Goal: Transaction & Acquisition: Purchase product/service

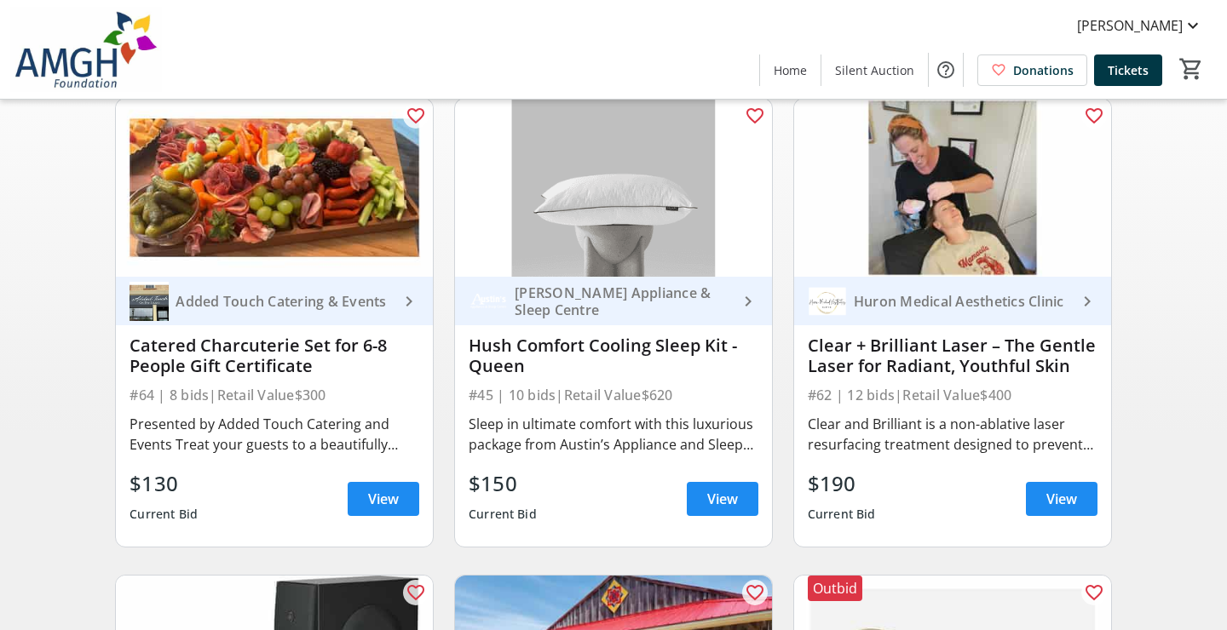
scroll to position [163, 0]
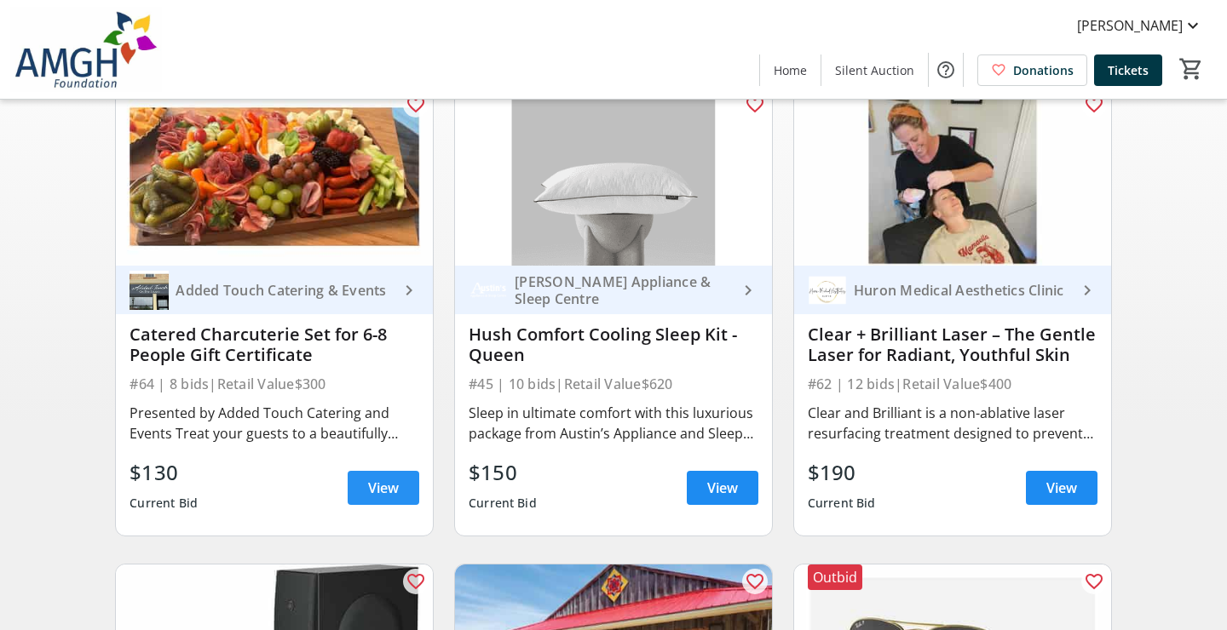
click at [394, 490] on span "View" at bounding box center [383, 488] width 31 height 20
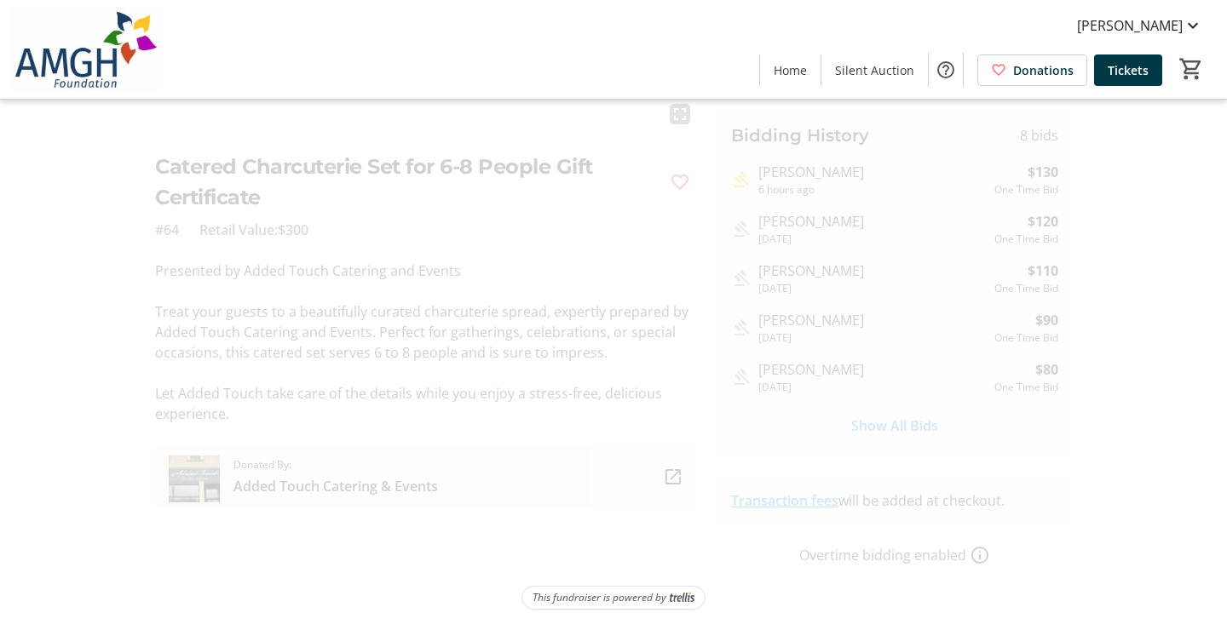
scroll to position [335, 0]
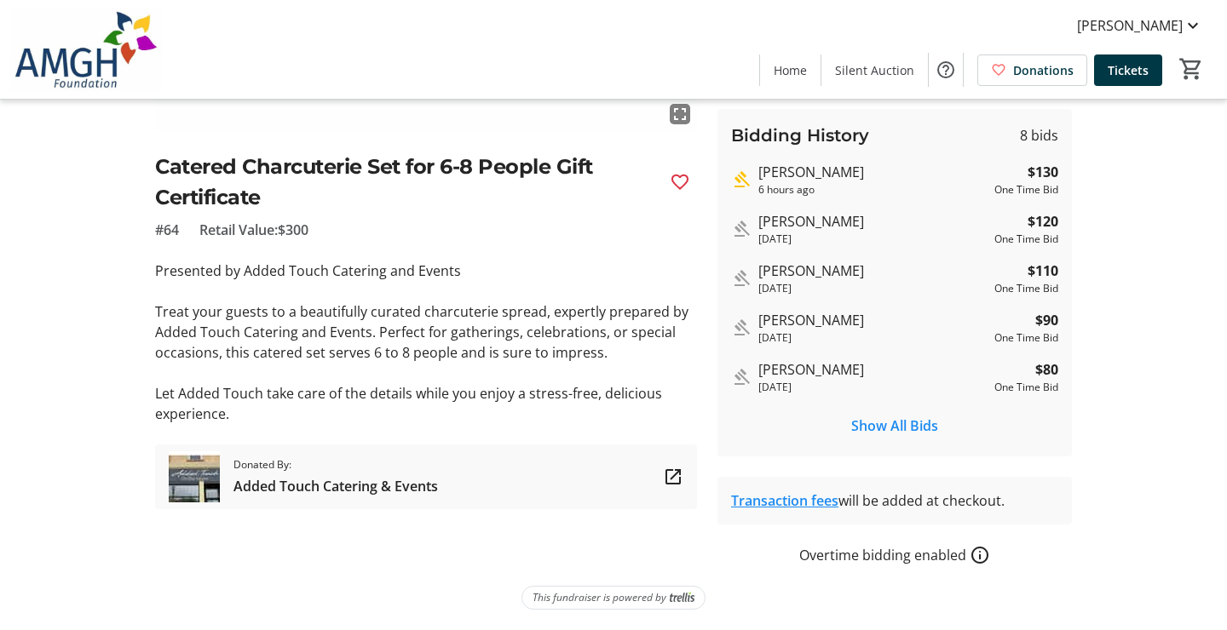
click at [232, 470] on tr-auction-item-sponsor-ui "Donated By: Added Touch Catering & Events" at bounding box center [426, 477] width 542 height 65
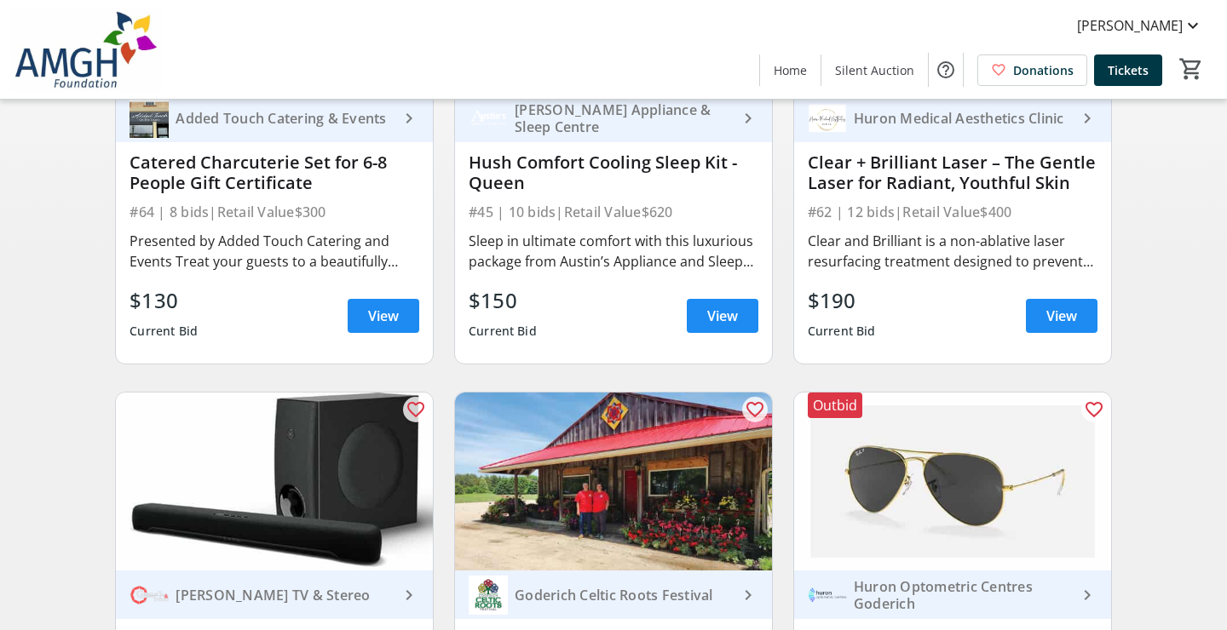
scroll to position [163, 0]
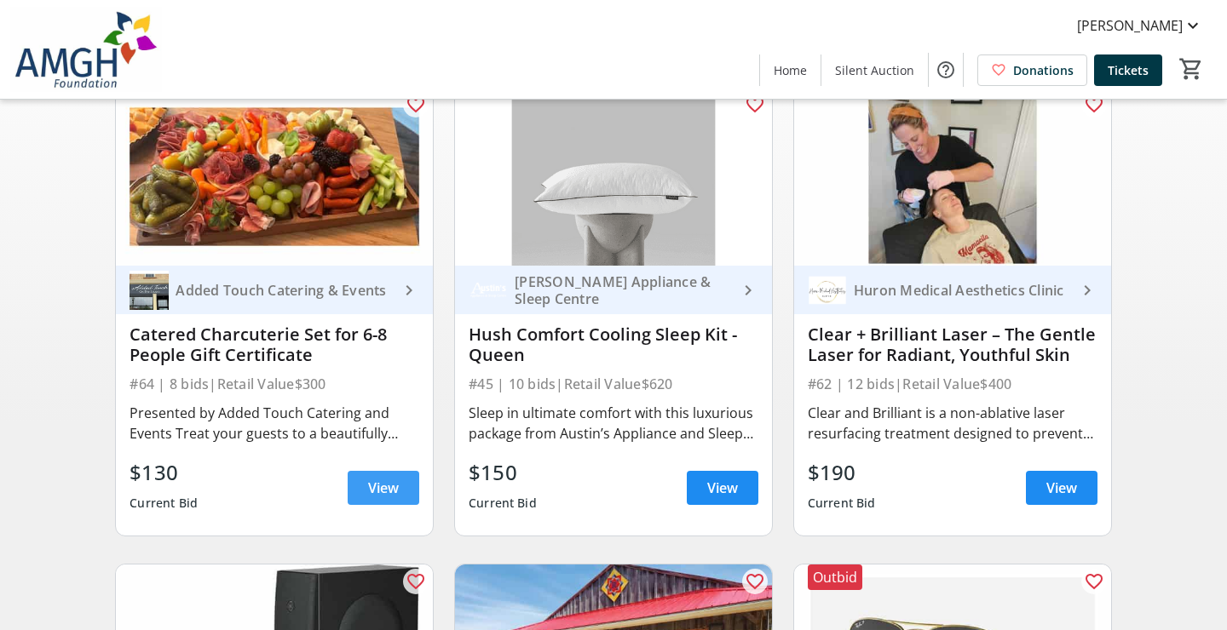
click at [349, 480] on span at bounding box center [384, 488] width 72 height 41
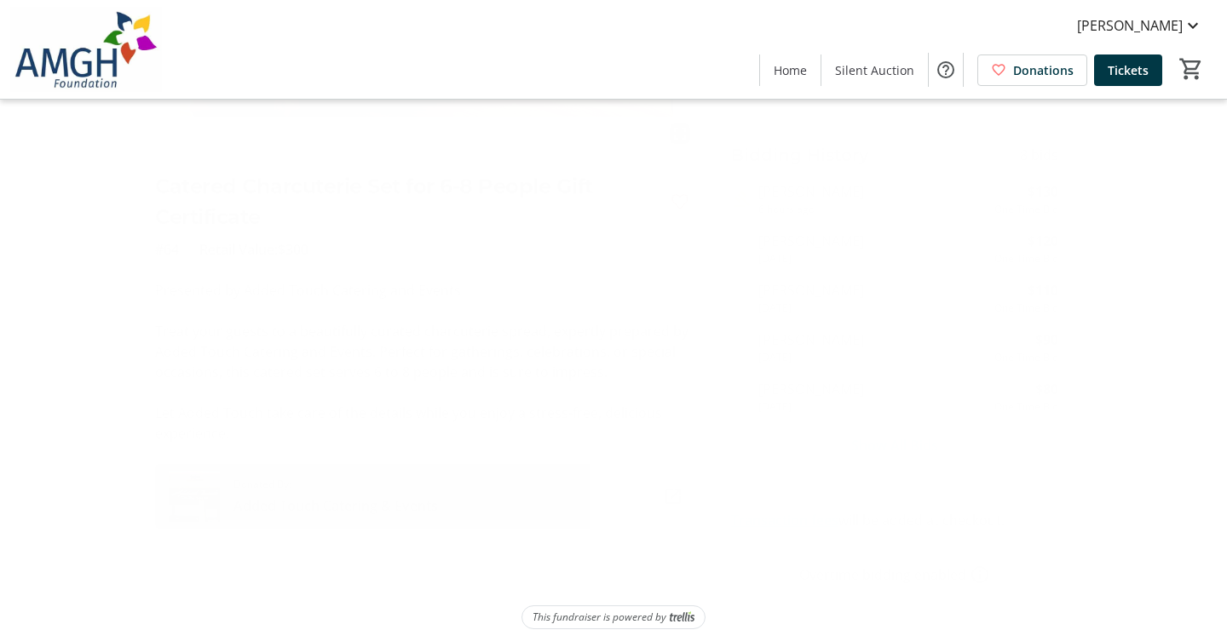
scroll to position [322, 0]
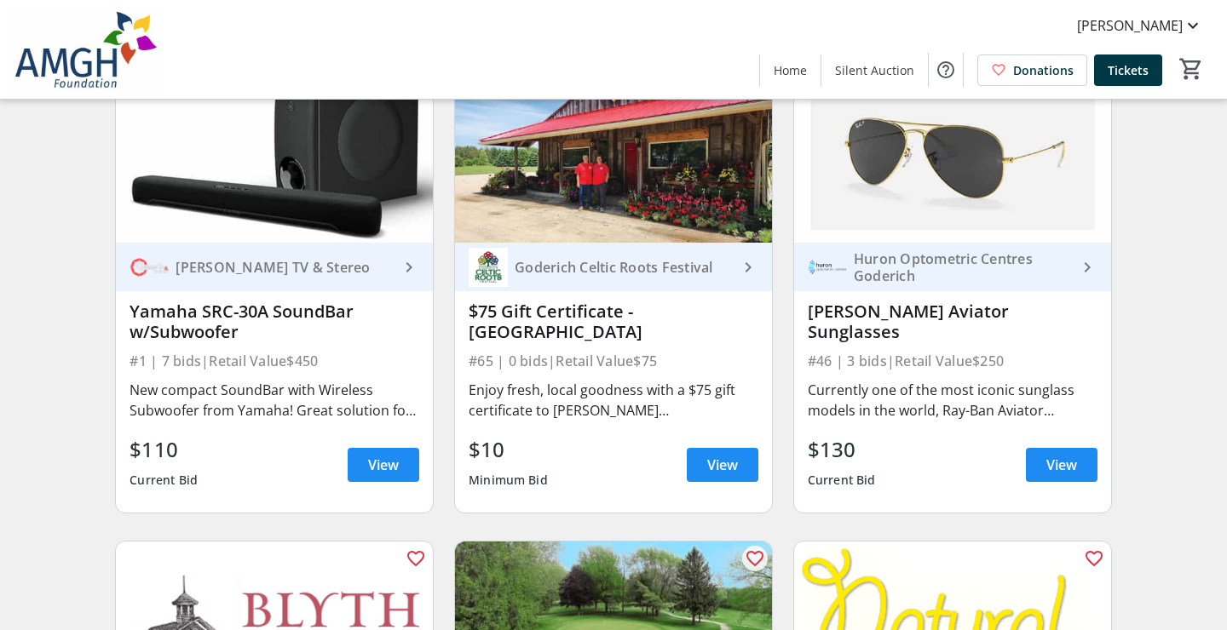
scroll to position [666, 0]
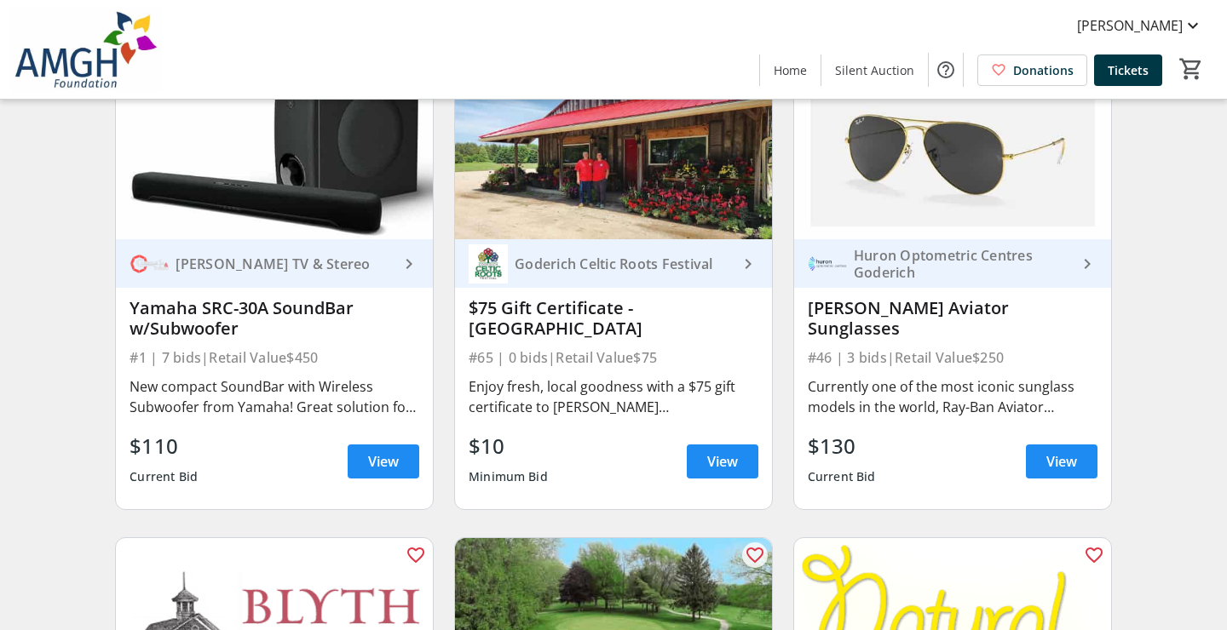
click at [592, 262] on div "Goderich Celtic Roots Festival" at bounding box center [623, 264] width 230 height 17
click at [724, 465] on span "View" at bounding box center [722, 462] width 31 height 20
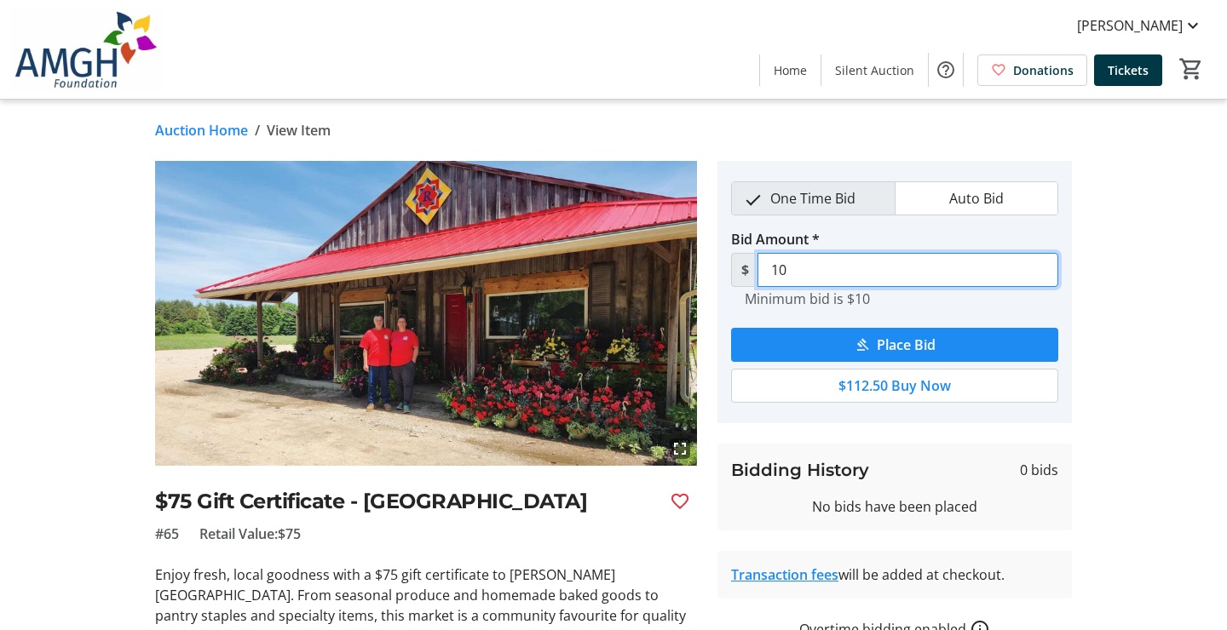
click at [796, 271] on input "10" at bounding box center [907, 270] width 301 height 34
type input "1"
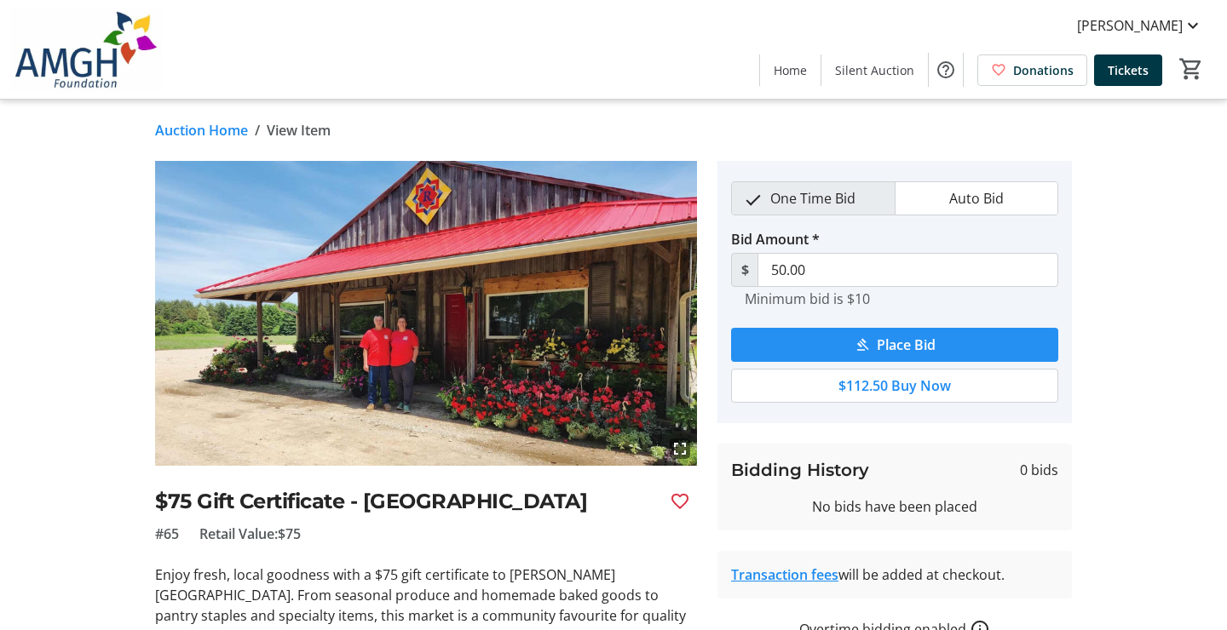
click at [879, 348] on span "Place Bid" at bounding box center [906, 345] width 59 height 20
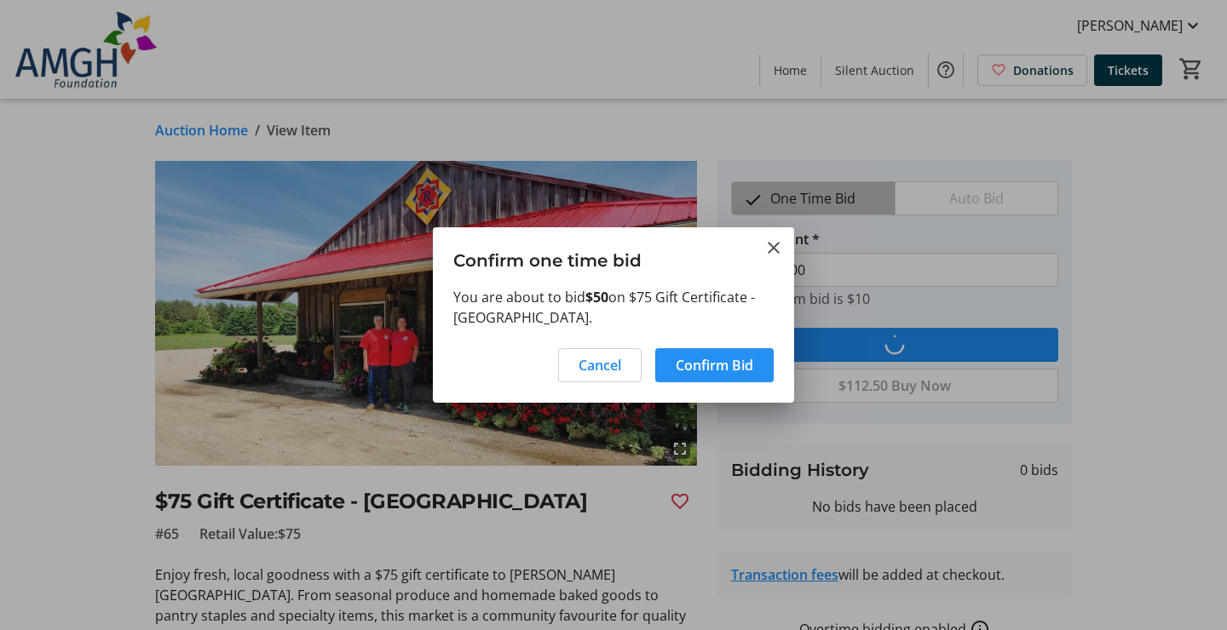
click at [735, 366] on span "Confirm Bid" at bounding box center [715, 365] width 78 height 20
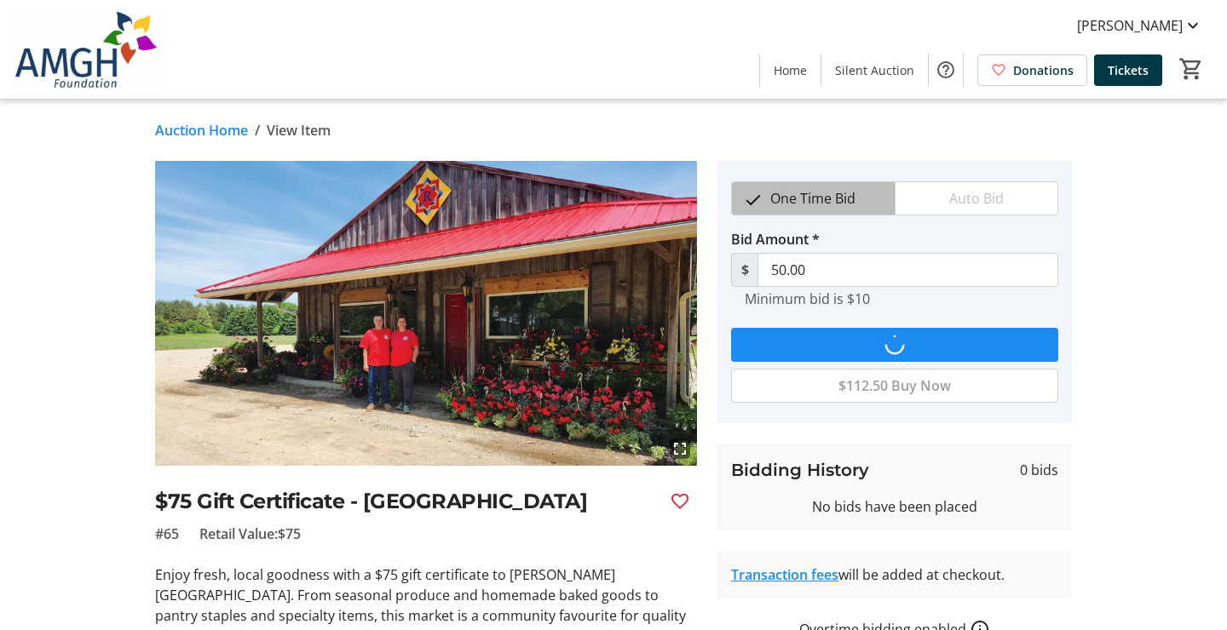
type input "55"
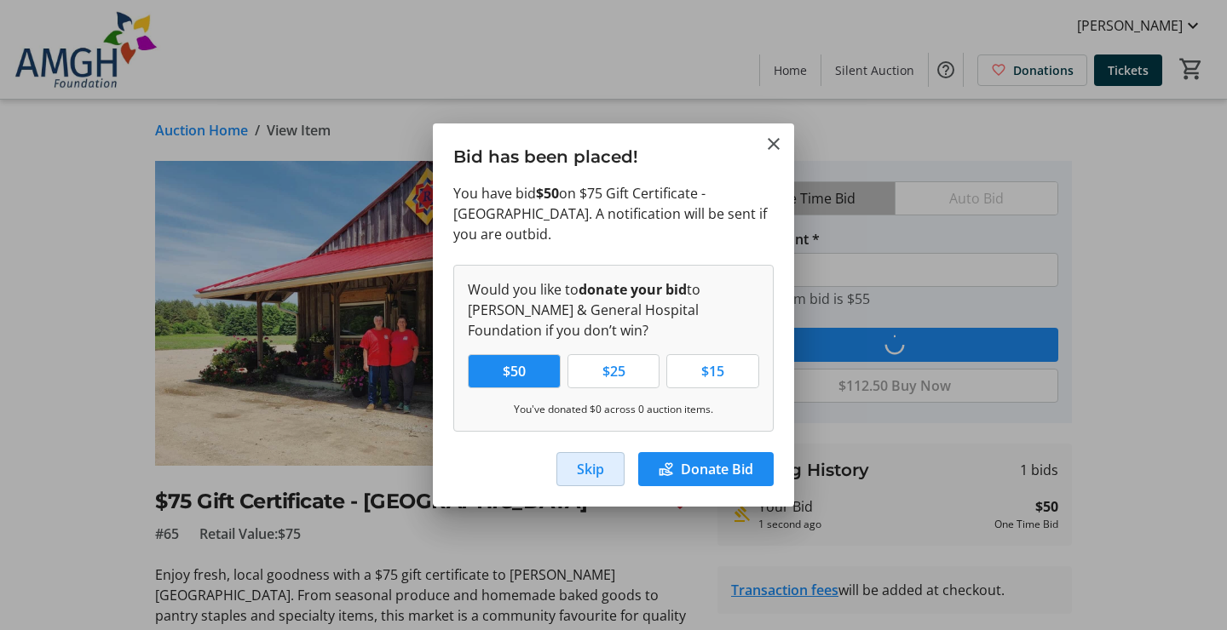
click at [603, 474] on button "Skip" at bounding box center [590, 469] width 68 height 34
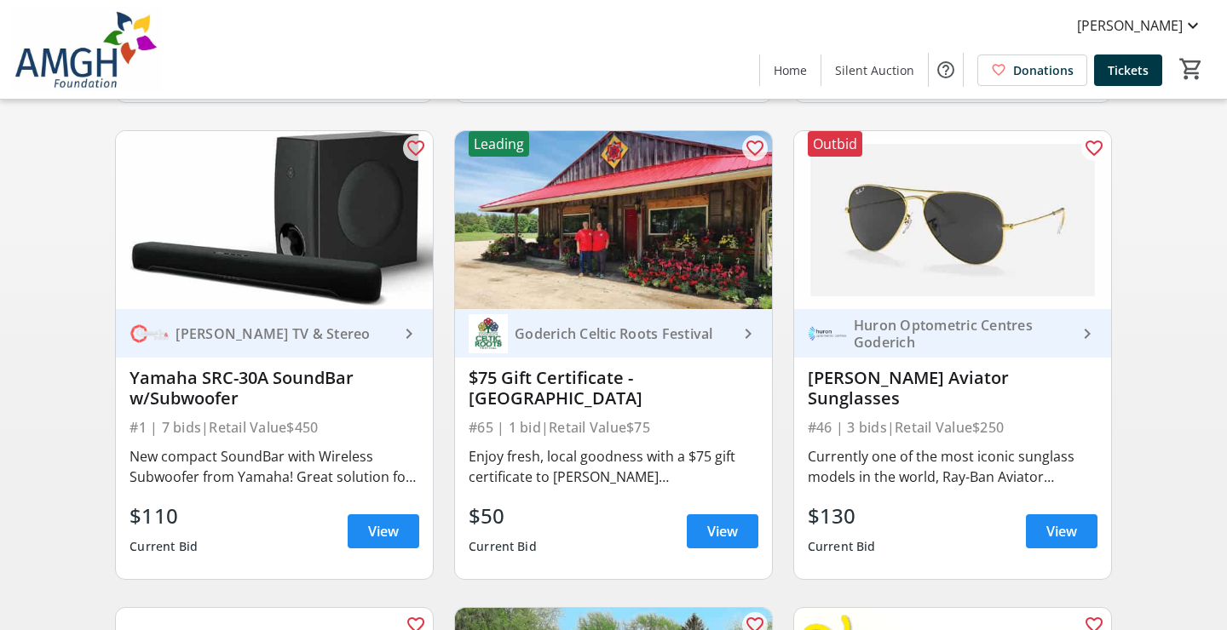
scroll to position [592, 0]
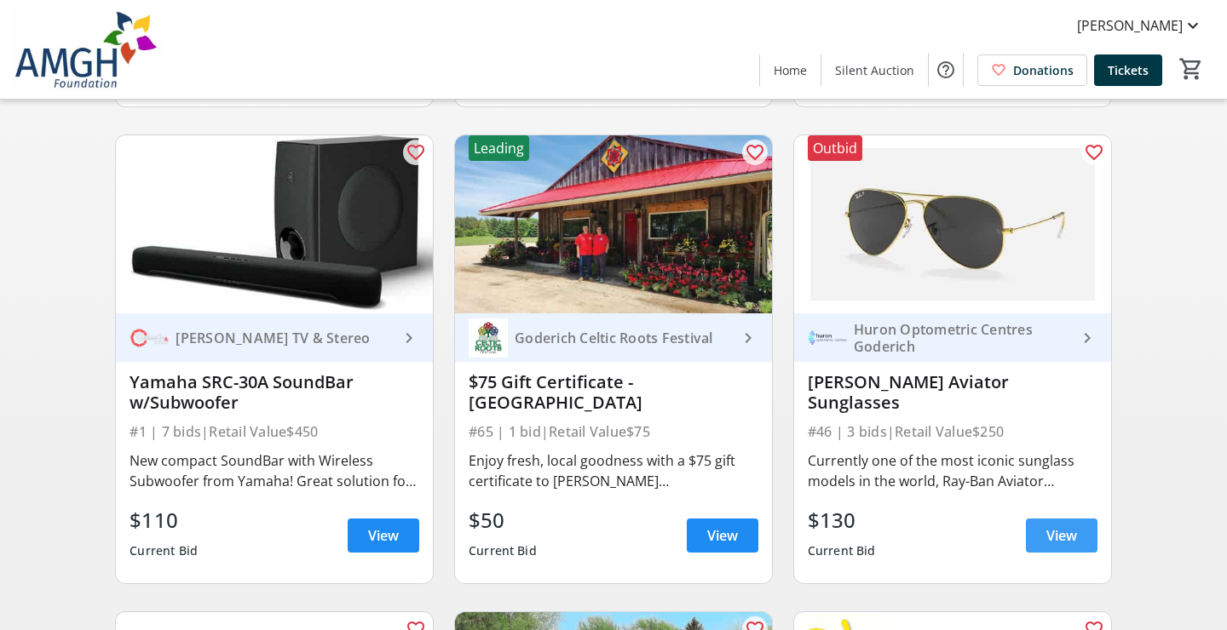
click at [1046, 536] on span "View" at bounding box center [1061, 536] width 31 height 20
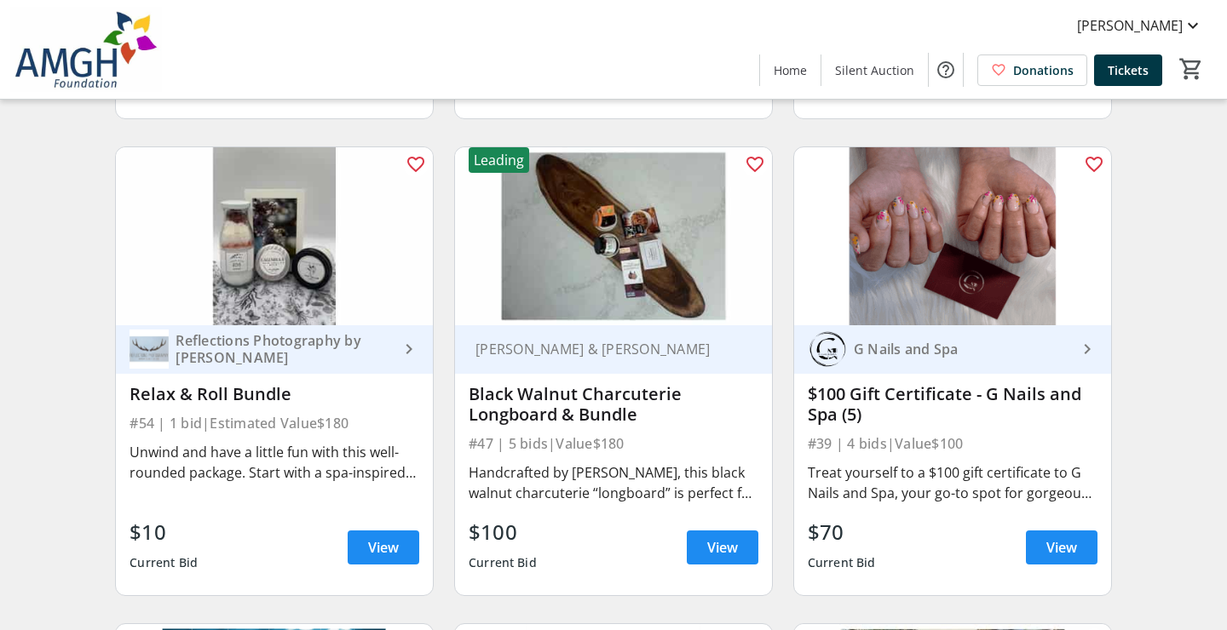
scroll to position [8227, 0]
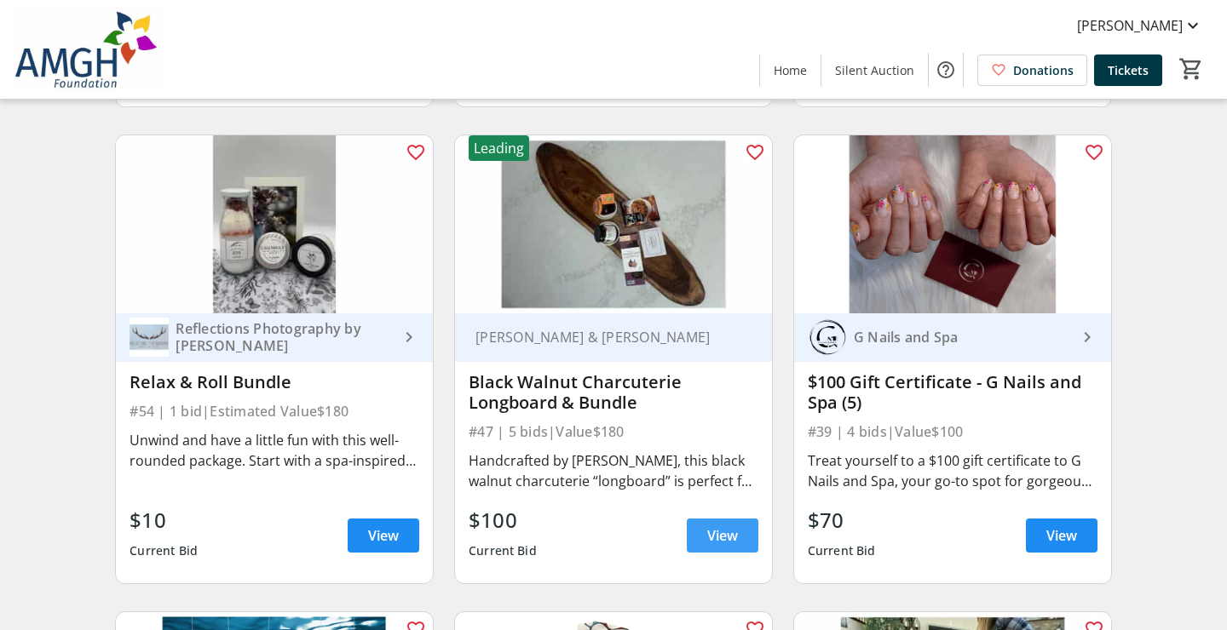
click at [733, 538] on span "View" at bounding box center [722, 536] width 31 height 20
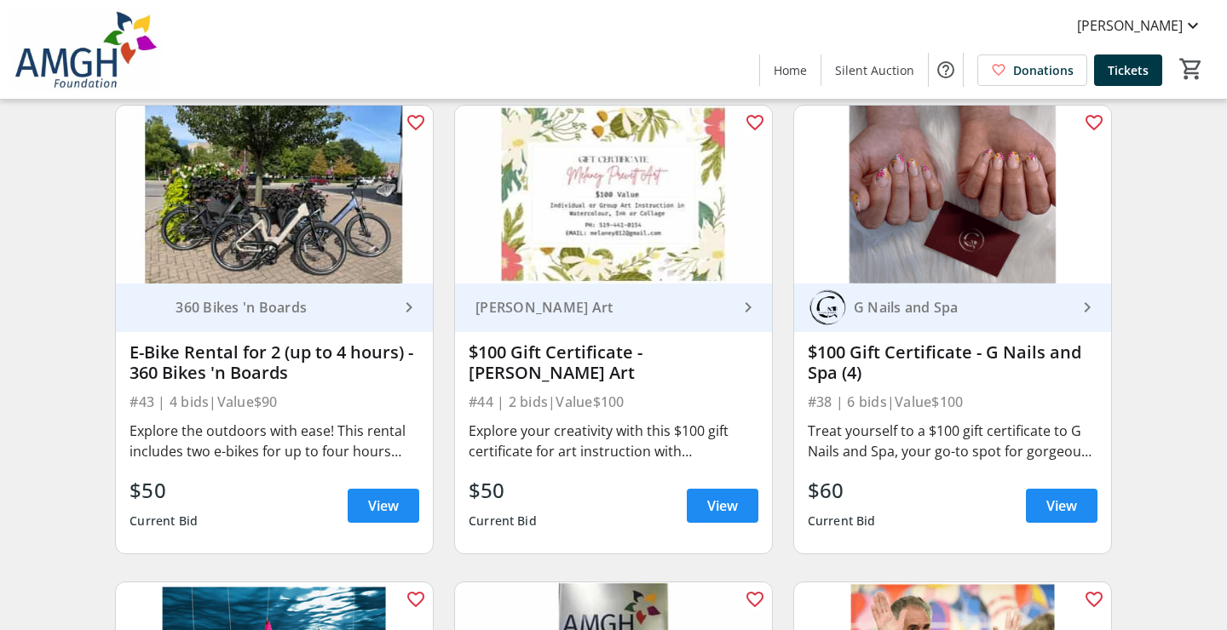
scroll to position [6824, 0]
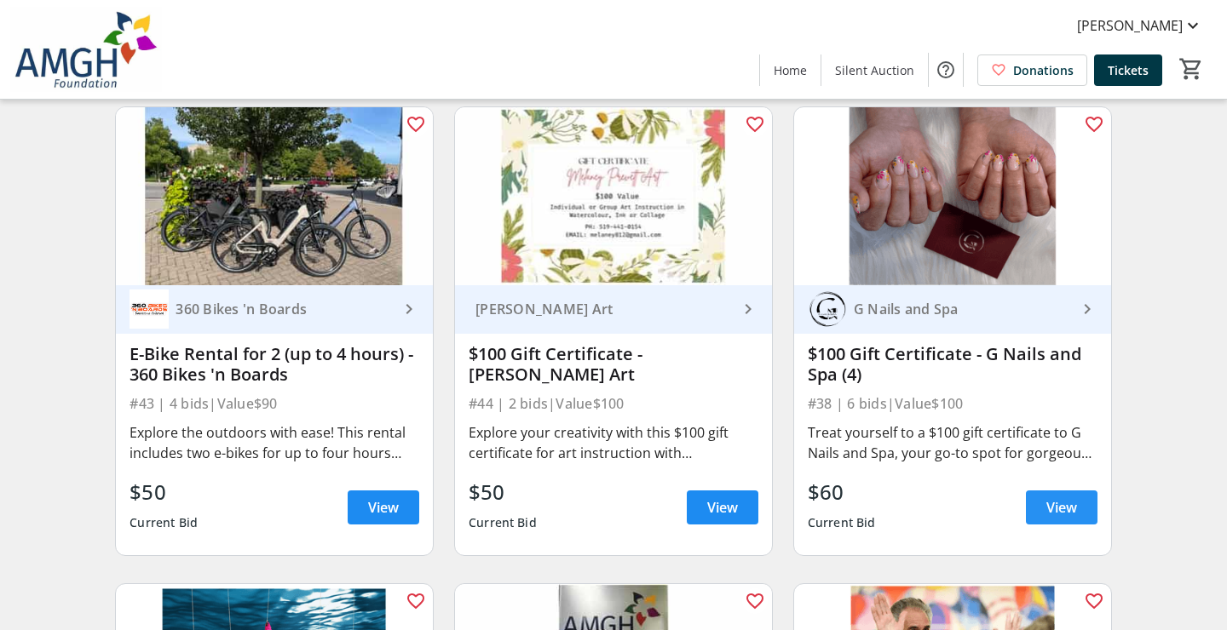
click at [1071, 503] on span "View" at bounding box center [1061, 508] width 31 height 20
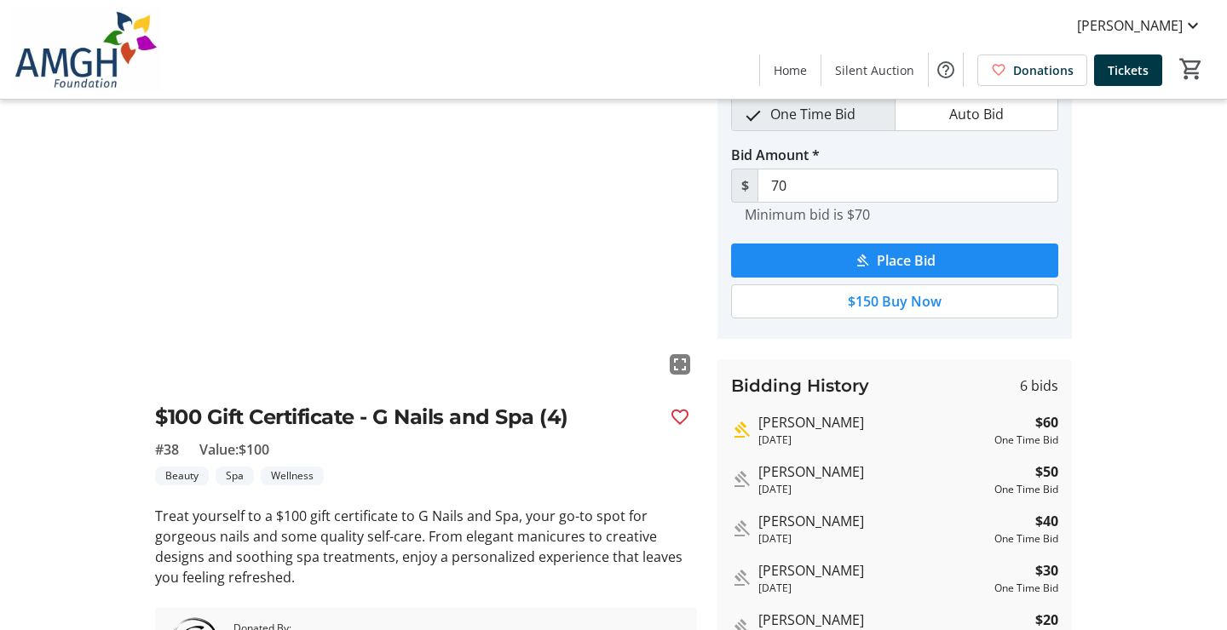
scroll to position [76, 0]
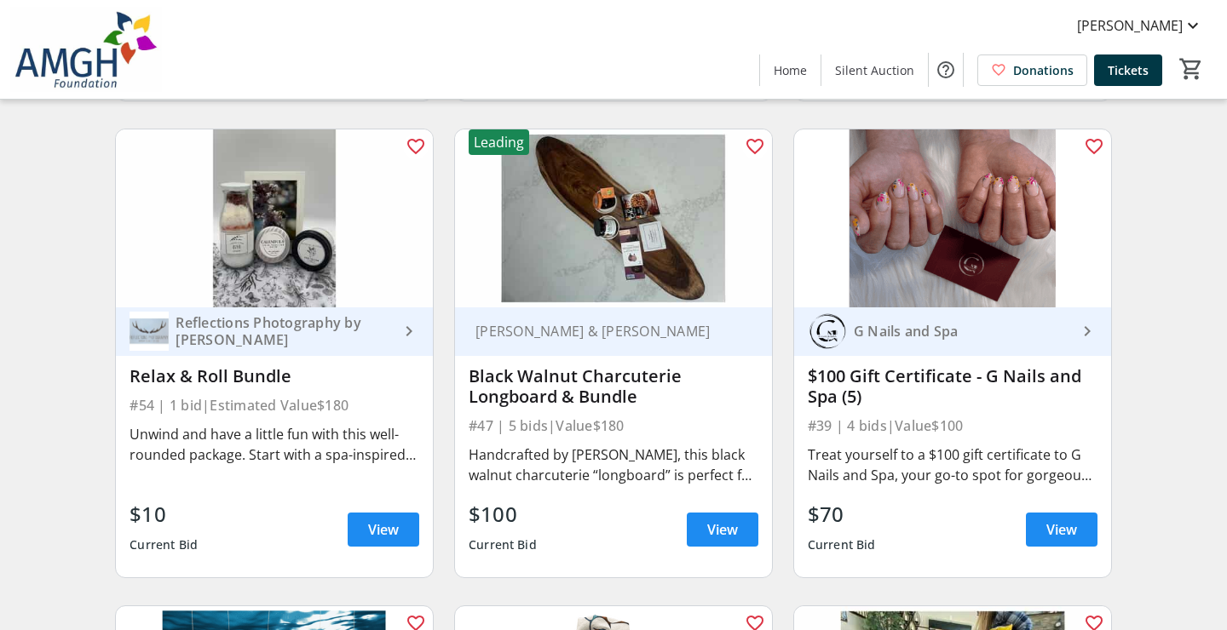
scroll to position [8226, 0]
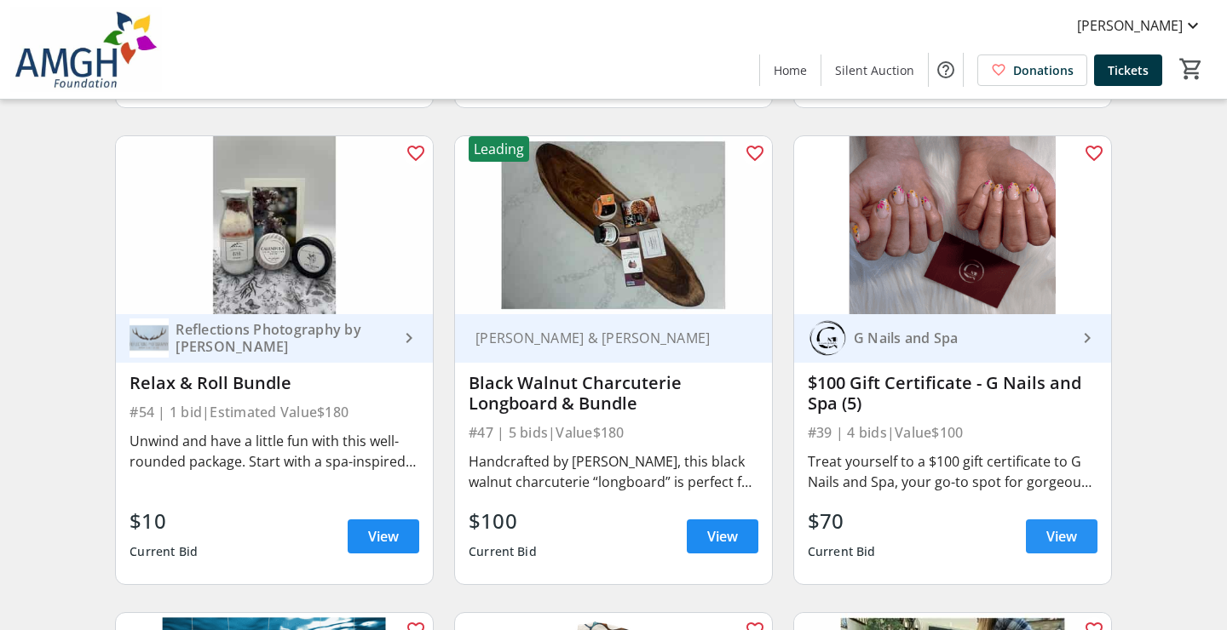
click at [1057, 545] on span "View" at bounding box center [1061, 536] width 31 height 20
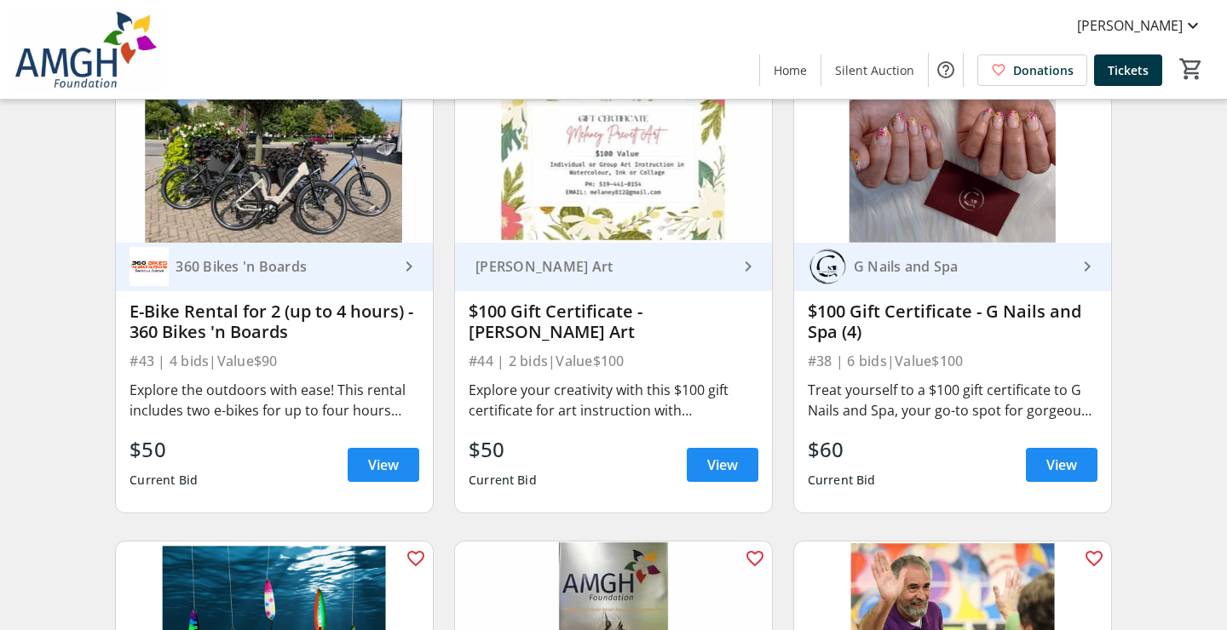
scroll to position [6796, 0]
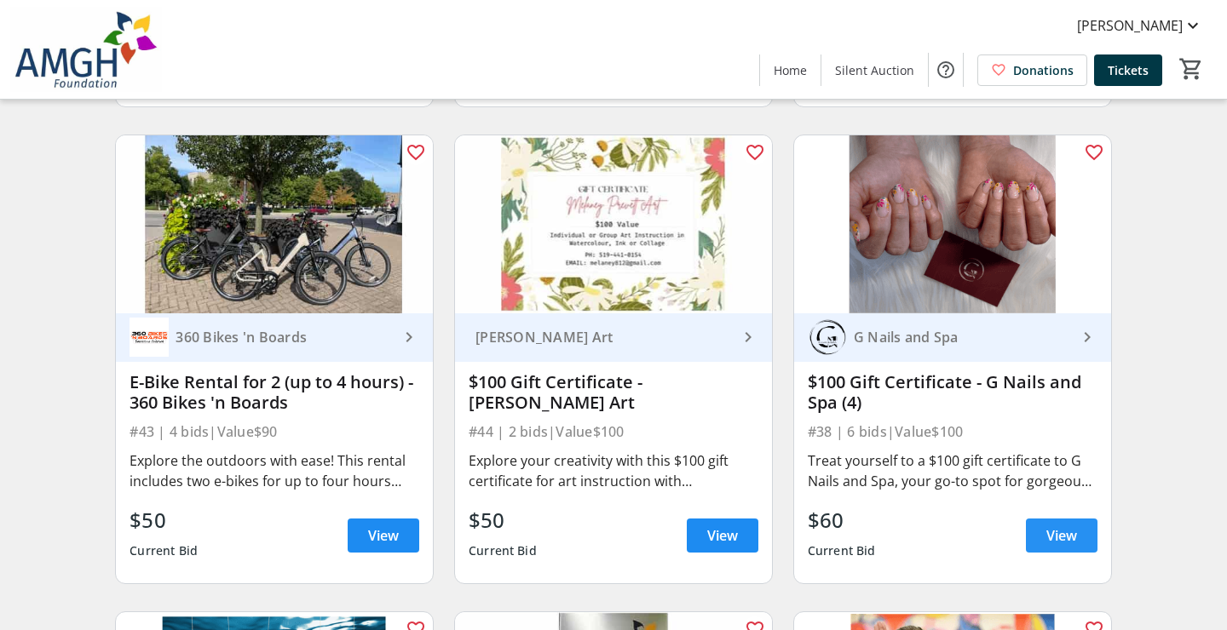
click at [1060, 531] on span "View" at bounding box center [1061, 536] width 31 height 20
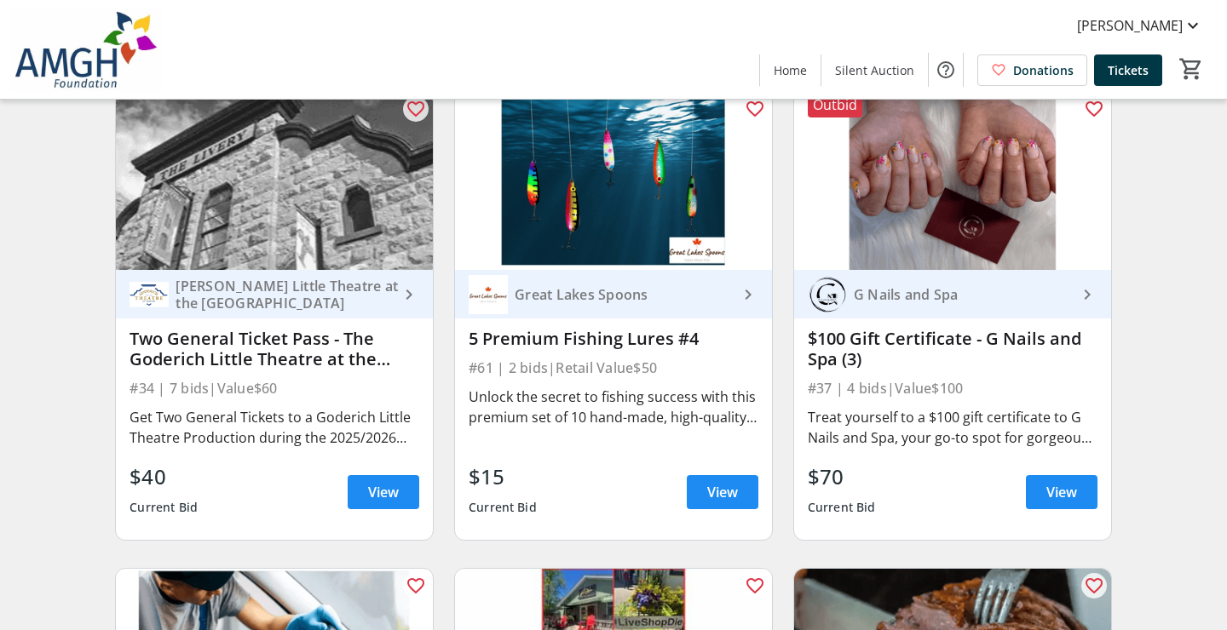
scroll to position [5880, 0]
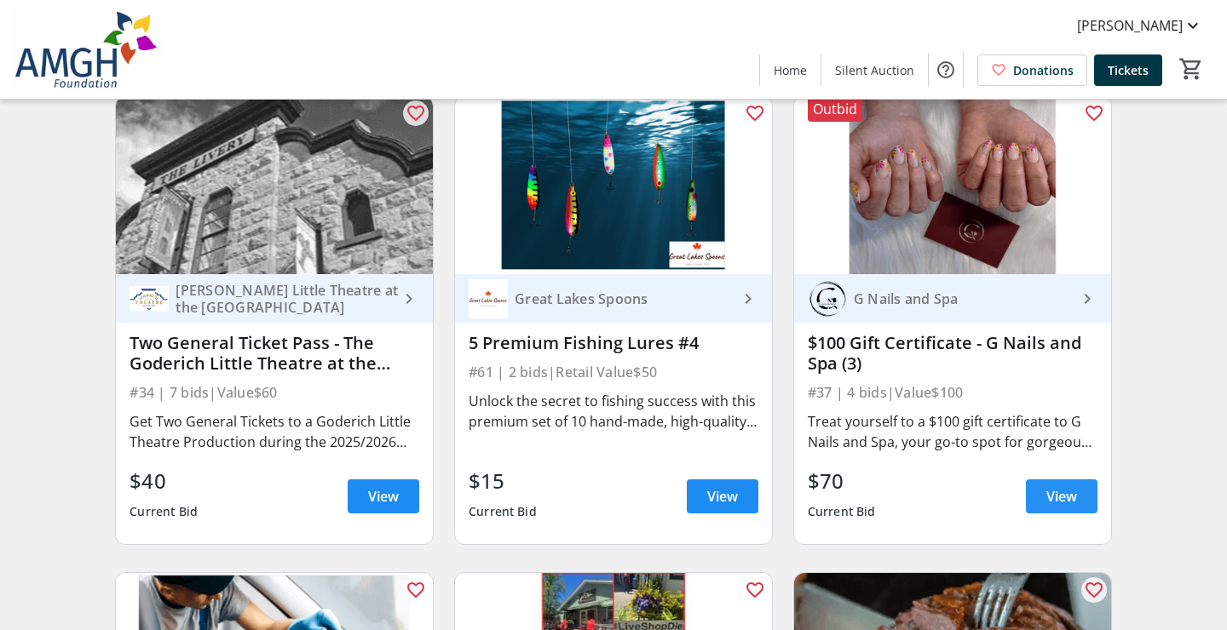
click at [1060, 500] on span "View" at bounding box center [1061, 496] width 31 height 20
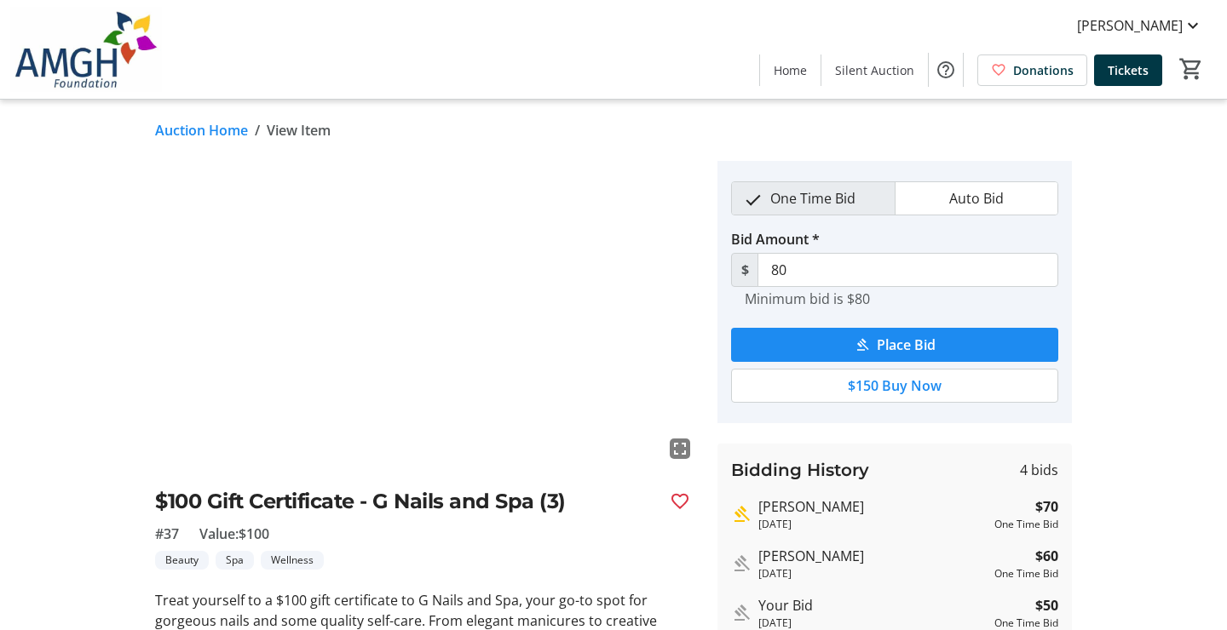
scroll to position [-17, 0]
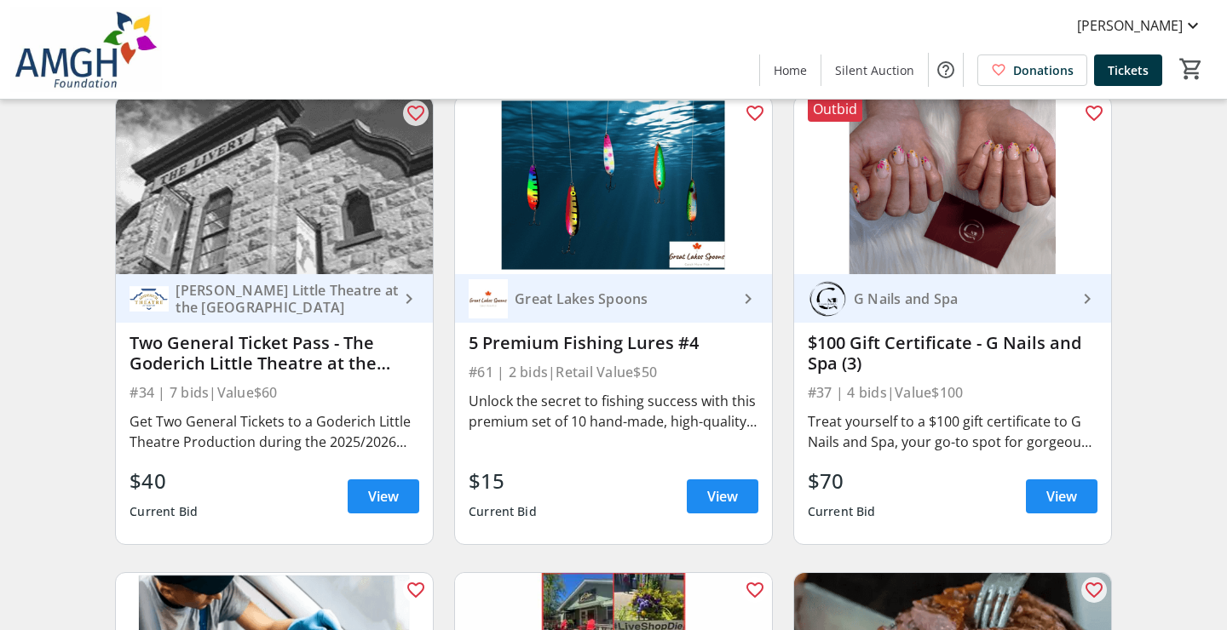
click at [502, 492] on div "$15" at bounding box center [503, 481] width 68 height 31
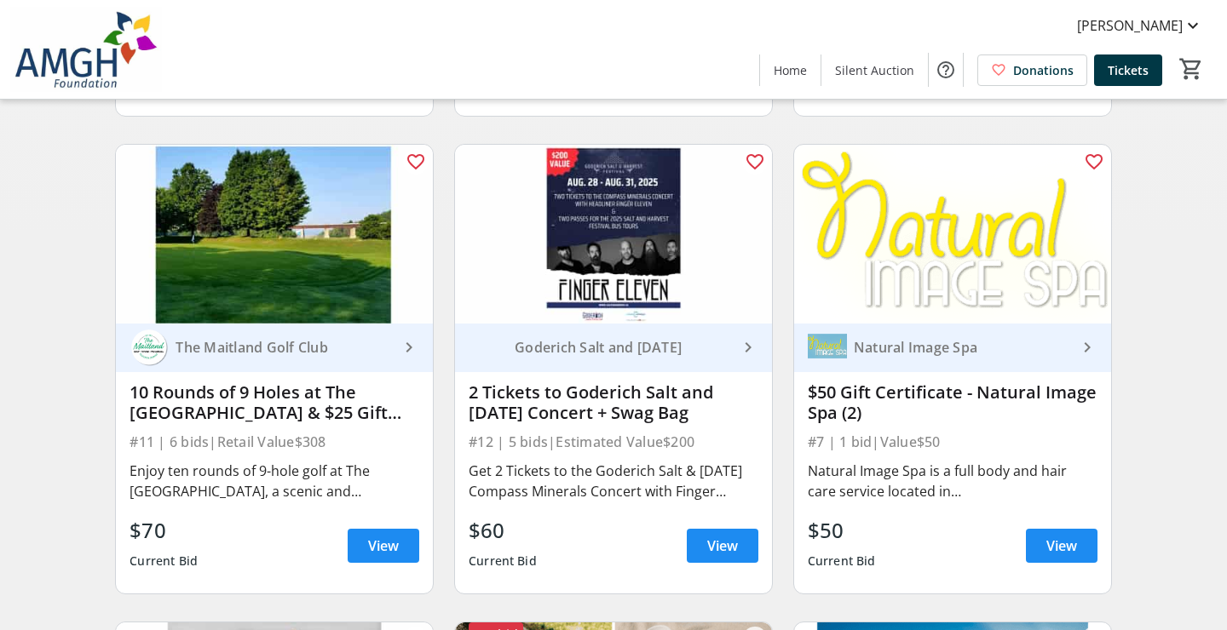
scroll to position [2021, 0]
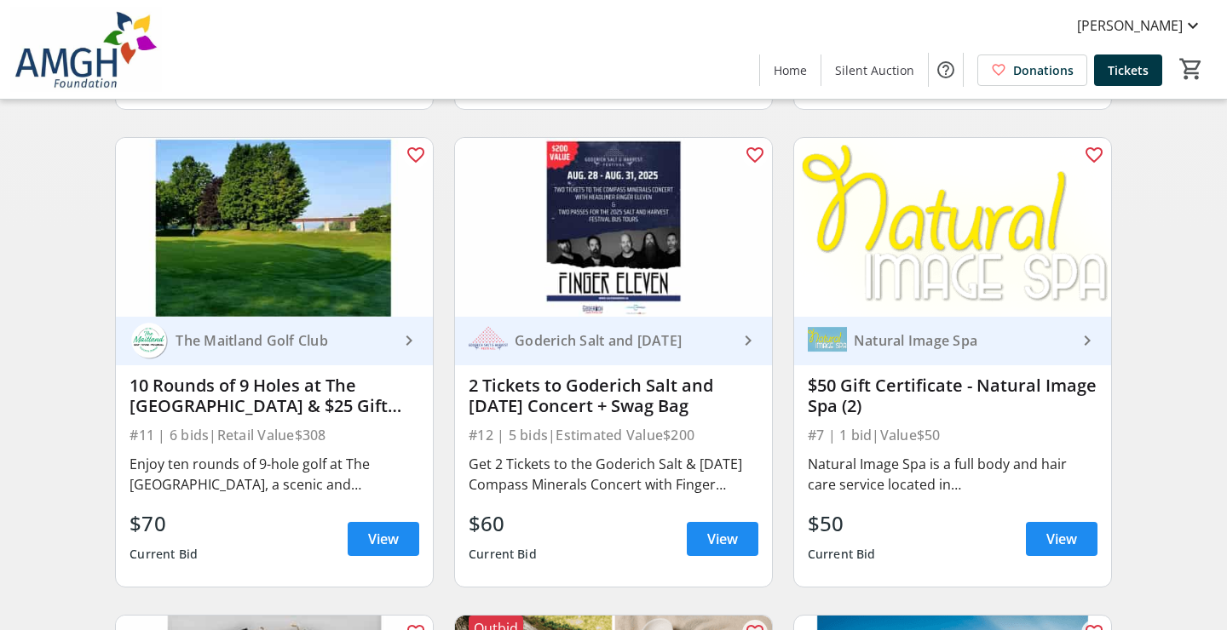
click at [259, 344] on div "The Maitland Golf Club" at bounding box center [284, 340] width 230 height 17
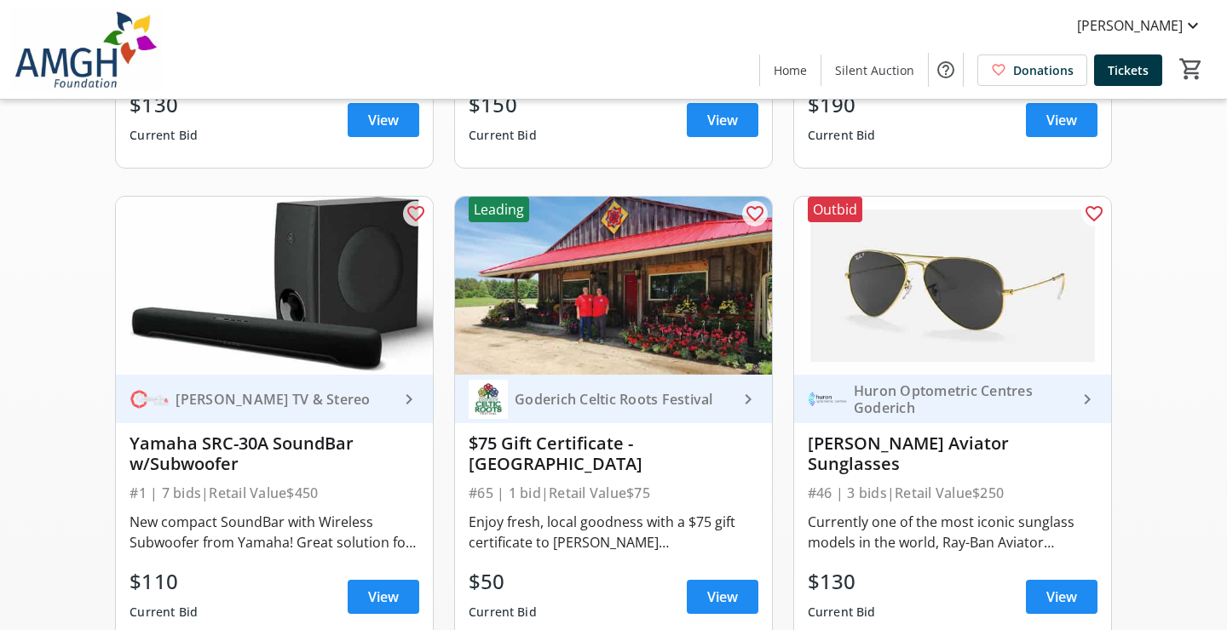
scroll to position [598, 0]
